Goal: Transaction & Acquisition: Purchase product/service

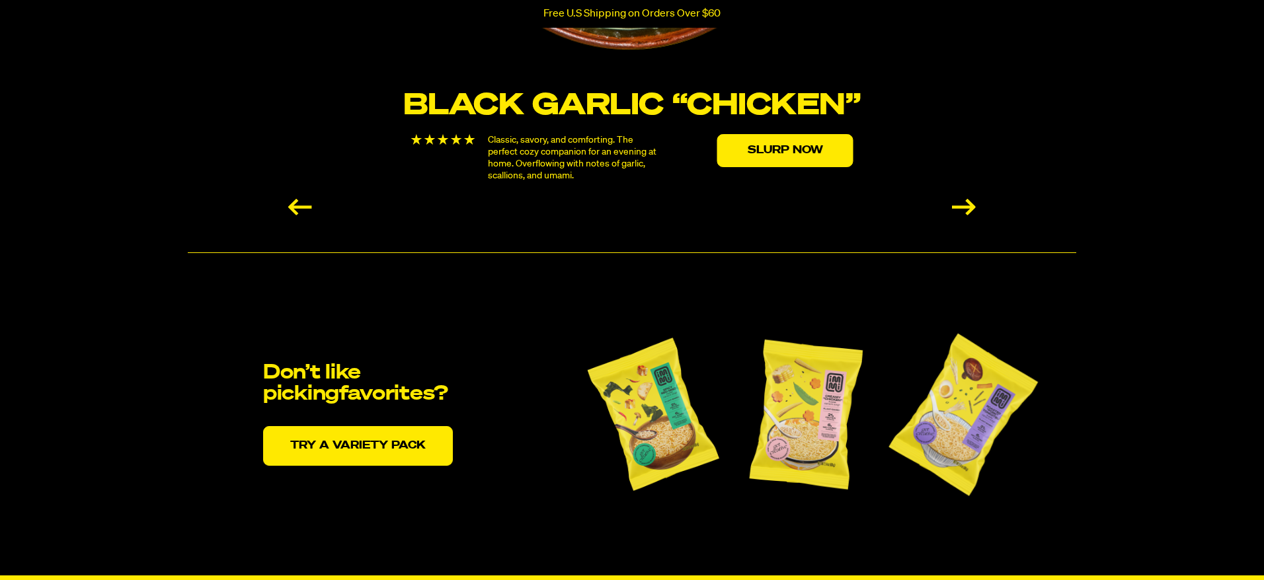
scroll to position [2540, 0]
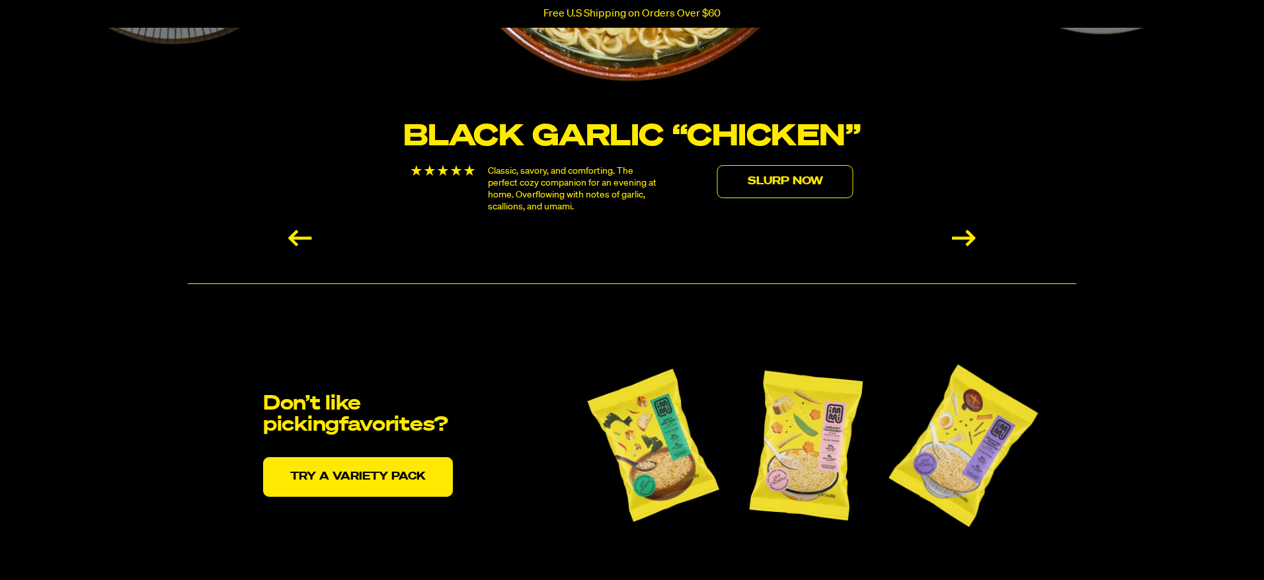
click at [838, 188] on link "Slurp Now" at bounding box center [785, 181] width 136 height 33
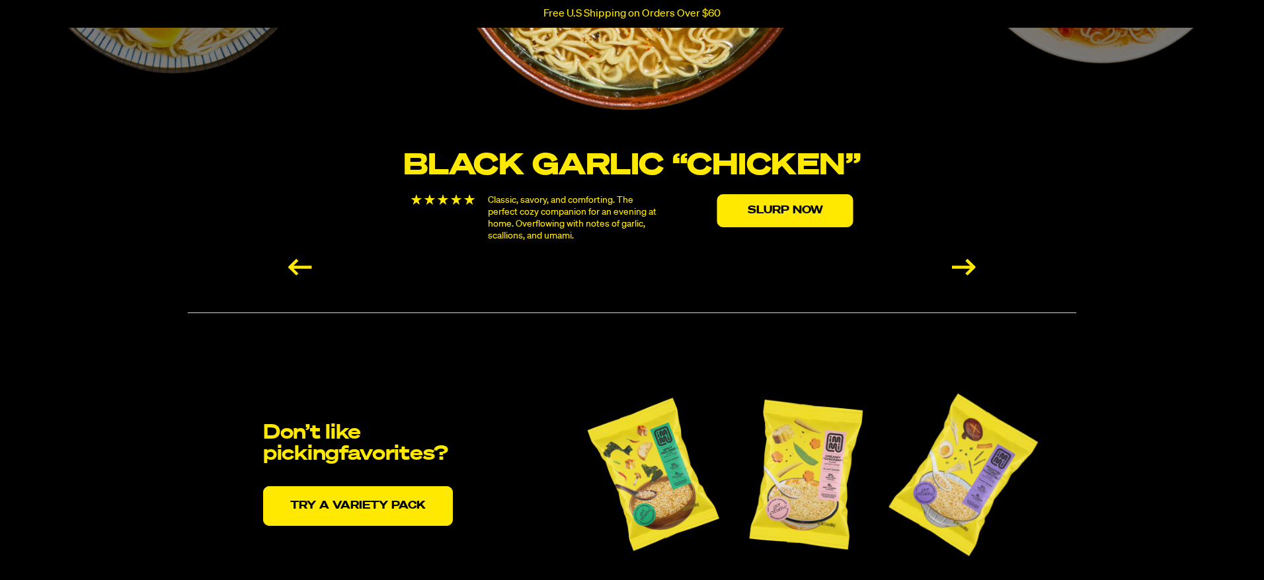
click at [955, 264] on div "Next slide" at bounding box center [964, 267] width 24 height 17
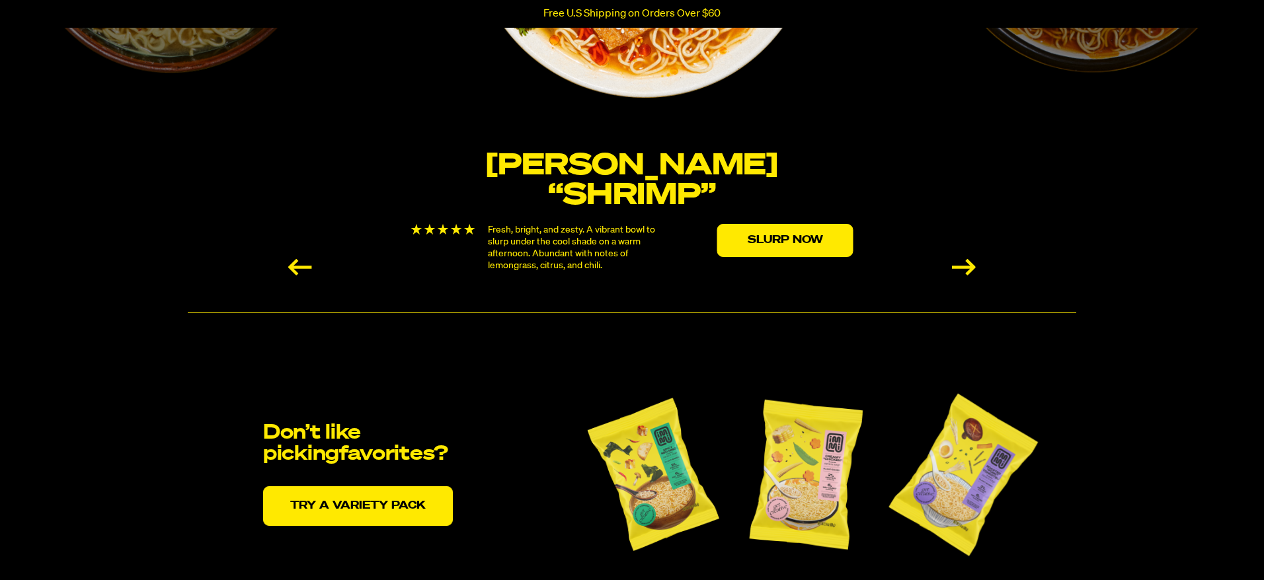
scroll to position [2539, 0]
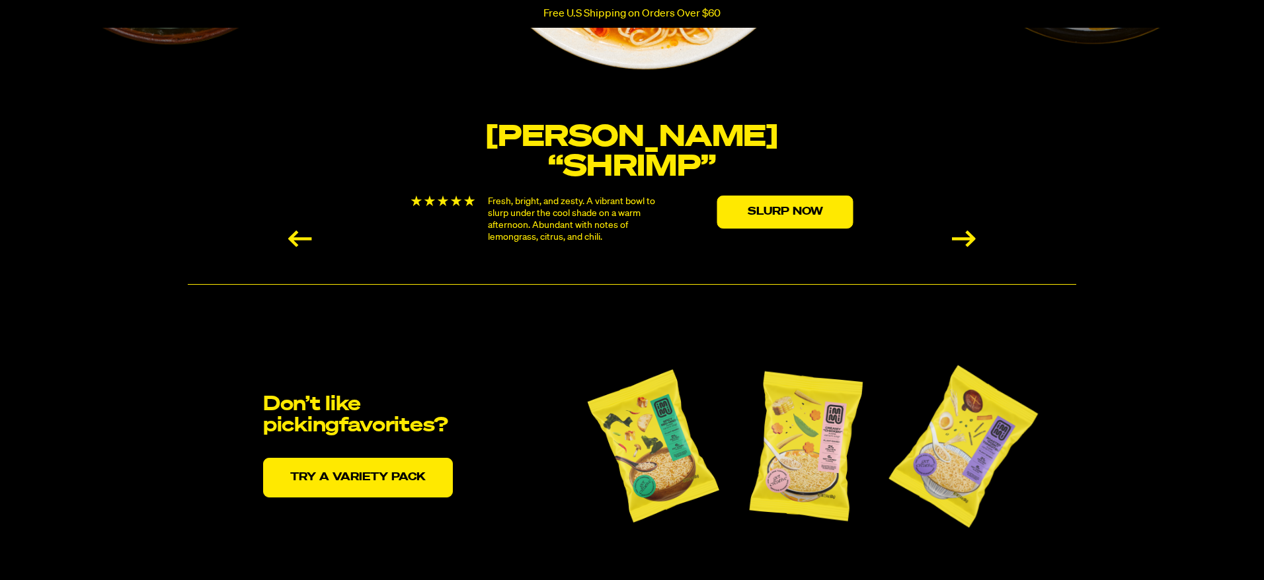
click at [964, 243] on div "Next slide" at bounding box center [964, 239] width 24 height 17
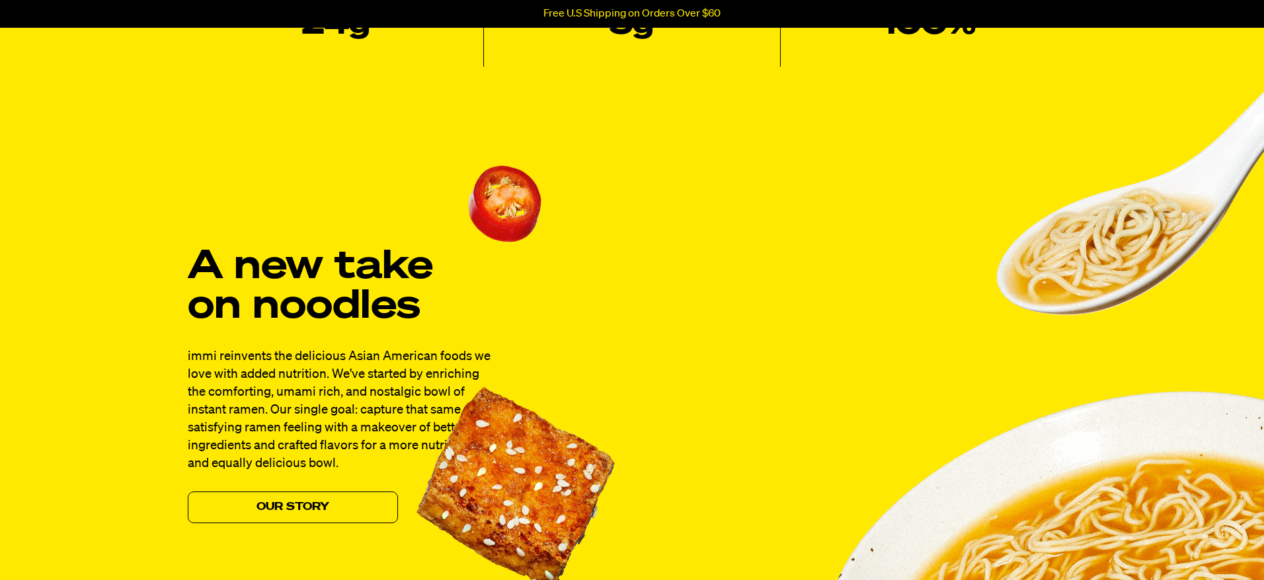
scroll to position [950, 0]
click at [1130, 268] on img at bounding box center [1186, 169] width 380 height 295
